Goal: Navigation & Orientation: Go to known website

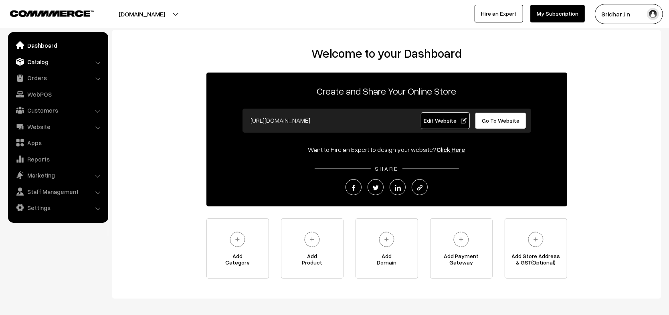
click at [28, 66] on link "Catalog" at bounding box center [57, 62] width 95 height 14
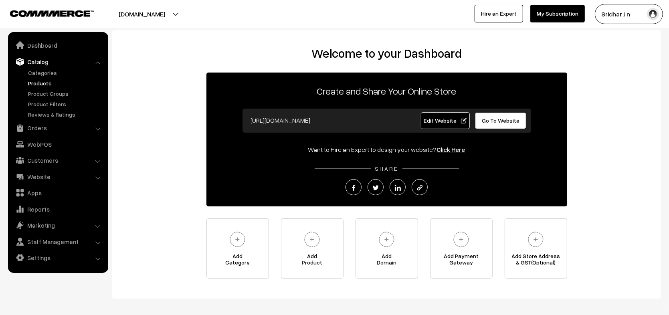
click at [50, 84] on link "Products" at bounding box center [65, 83] width 79 height 8
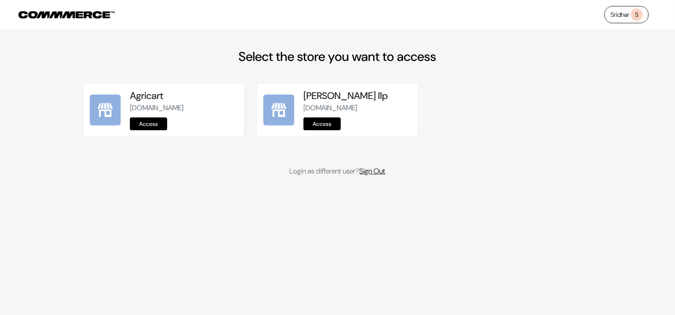
click at [369, 176] on link "Sign Out" at bounding box center [373, 171] width 26 height 10
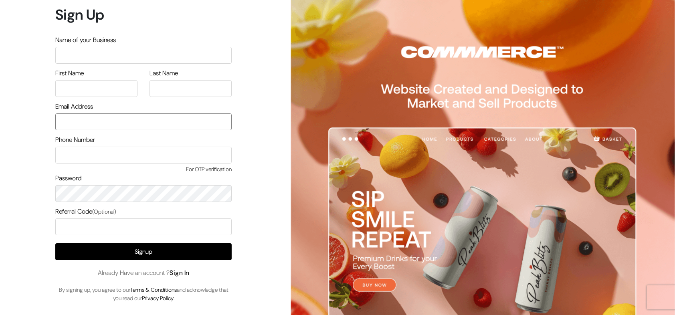
type input "nirmal@outdoinc.com"
click at [183, 272] on link "Sign In" at bounding box center [180, 273] width 20 height 8
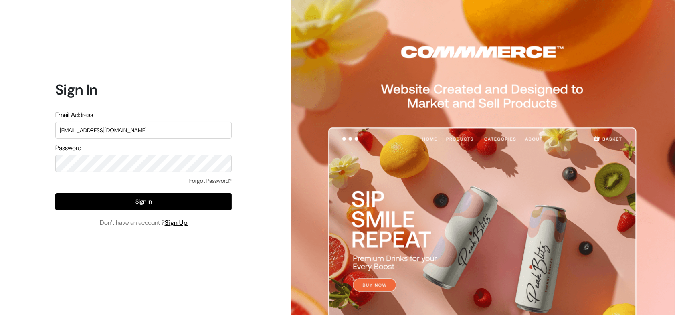
click at [156, 141] on form "Sign In Email Address [EMAIL_ADDRESS][DOMAIN_NAME] Password Forgot Password? Si…" at bounding box center [143, 154] width 176 height 147
click at [166, 129] on input "[EMAIL_ADDRESS][DOMAIN_NAME]" at bounding box center [143, 130] width 176 height 17
click at [170, 182] on div "Forgot Password?" at bounding box center [143, 185] width 176 height 16
click at [192, 135] on input "[EMAIL_ADDRESS][DOMAIN_NAME]" at bounding box center [143, 130] width 176 height 17
type input "[EMAIL_ADDRESS][DOMAIN_NAME]"
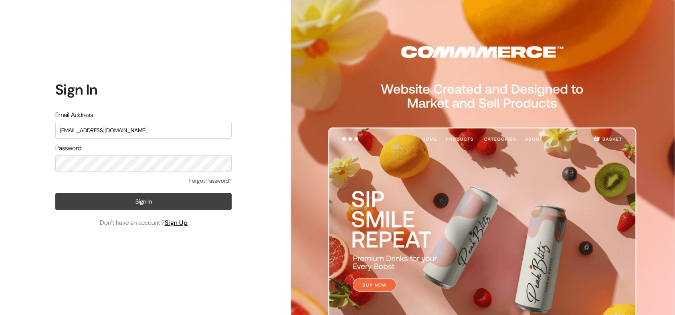
click at [172, 205] on button "Sign In" at bounding box center [143, 201] width 176 height 17
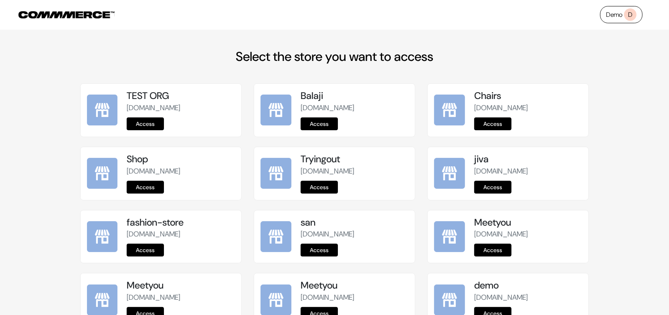
scroll to position [996, 0]
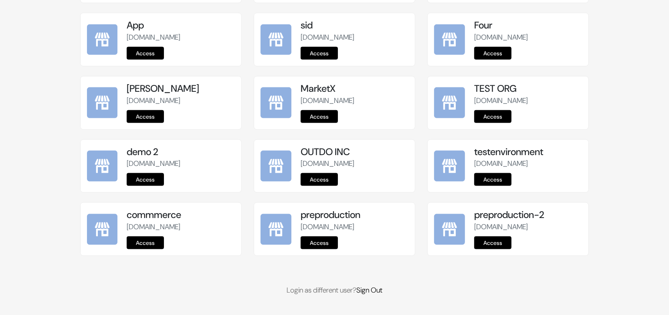
click at [321, 243] on link "Access" at bounding box center [319, 243] width 37 height 13
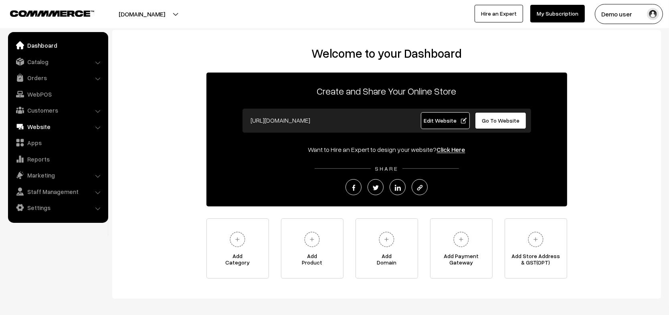
click at [55, 127] on link "Website" at bounding box center [57, 127] width 95 height 14
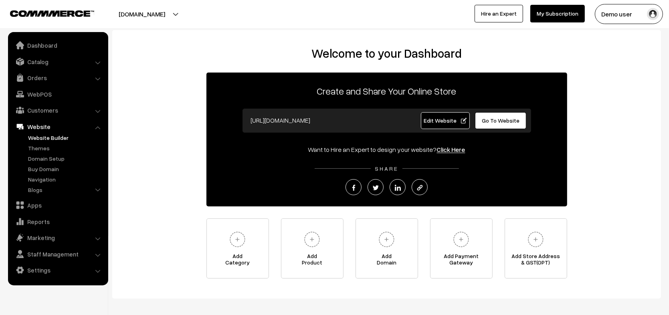
click at [49, 136] on link "Website Builder" at bounding box center [65, 138] width 79 height 8
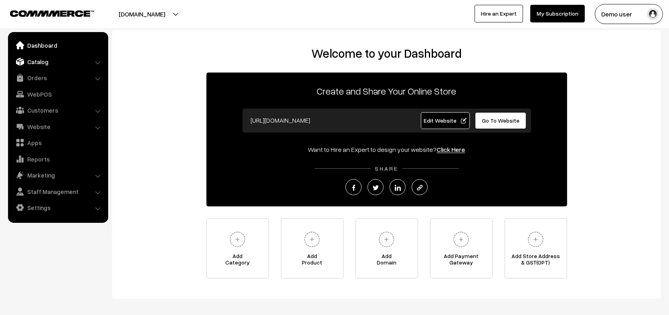
click at [32, 61] on link "Catalog" at bounding box center [57, 62] width 95 height 14
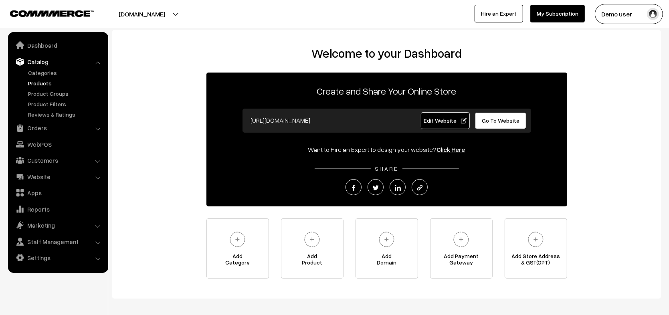
click at [37, 84] on link "Products" at bounding box center [65, 83] width 79 height 8
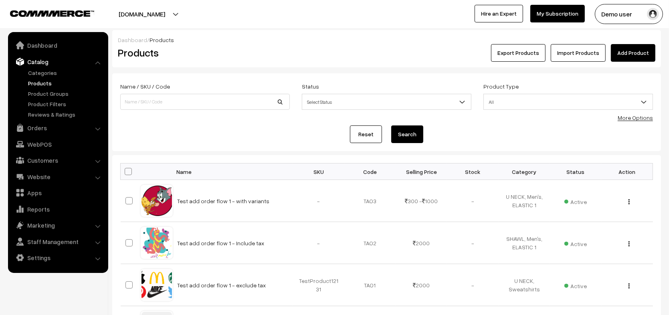
click at [168, 12] on button "instawebby.com" at bounding box center [142, 14] width 103 height 20
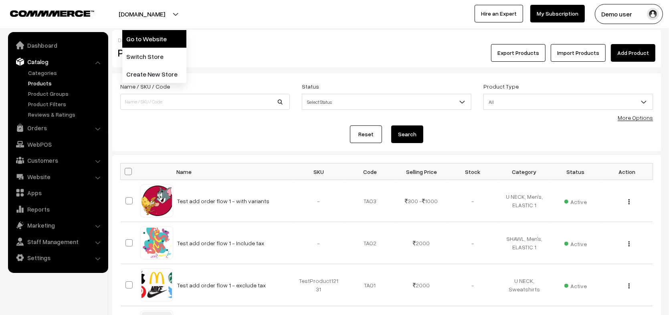
click at [163, 37] on link "Go to Website" at bounding box center [154, 39] width 64 height 18
